Goal: Use online tool/utility: Utilize a website feature to perform a specific function

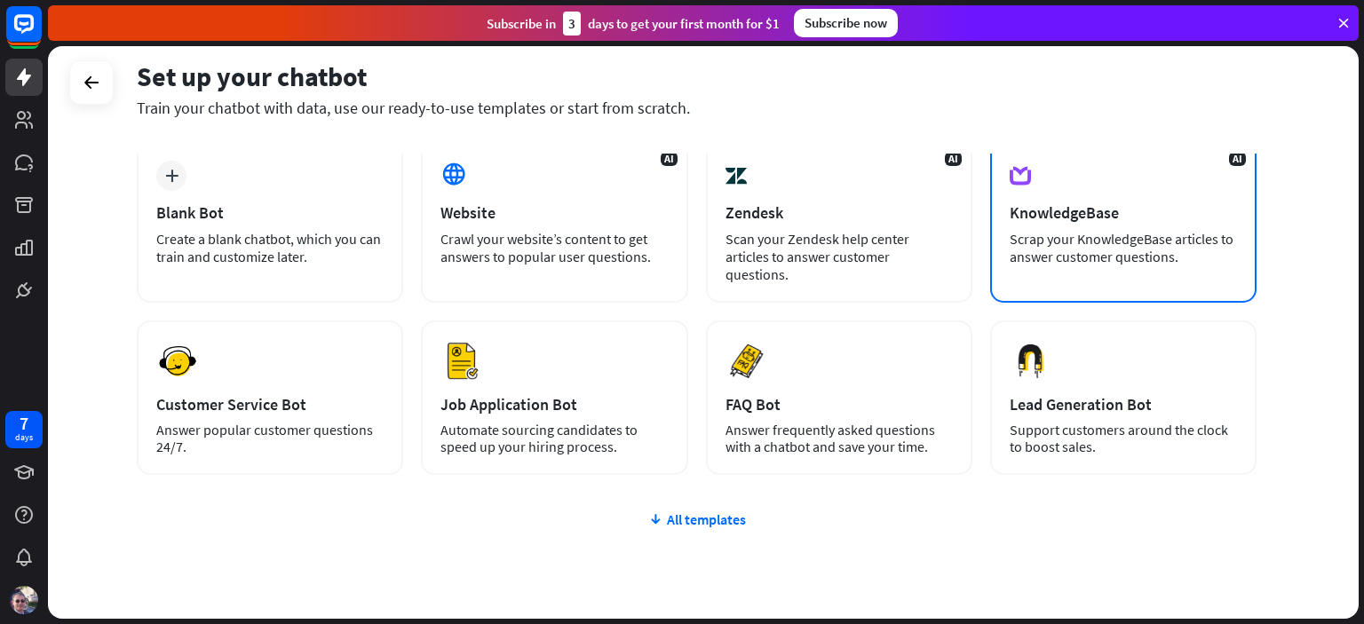
scroll to position [91, 0]
click at [1055, 248] on div "Scrap your KnowledgeBase articles to answer customer questions." at bounding box center [1123, 250] width 227 height 36
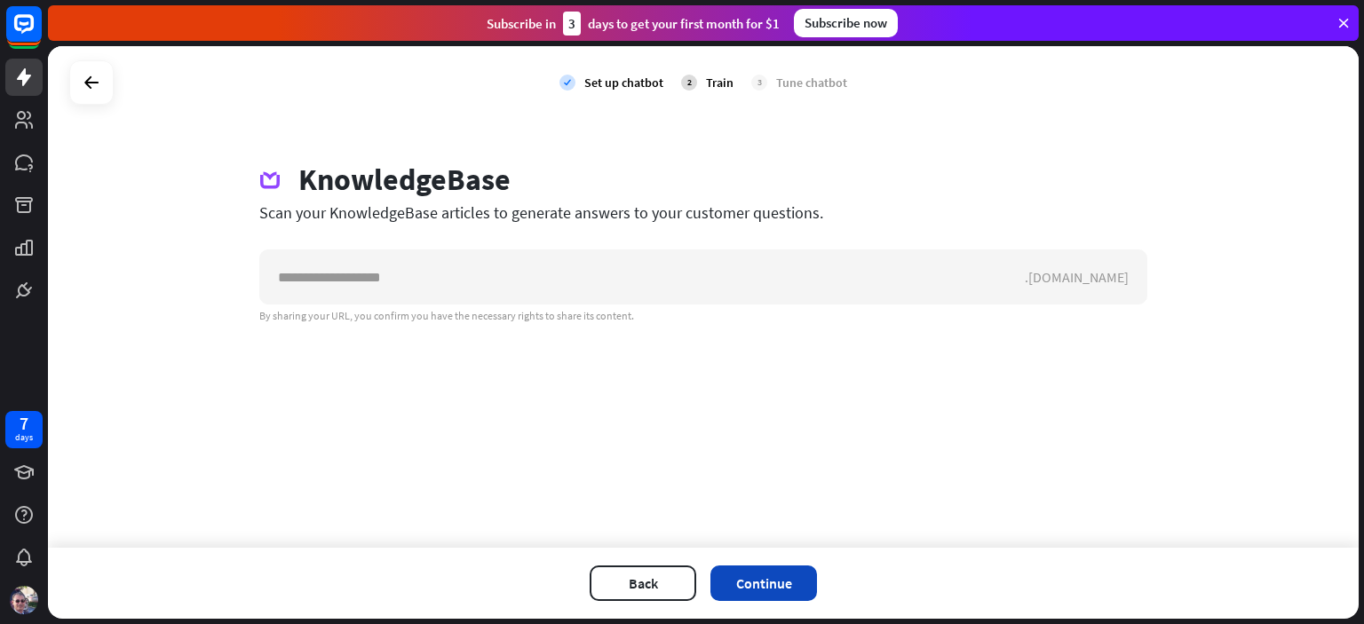
click at [759, 583] on button "Continue" at bounding box center [763, 584] width 107 height 36
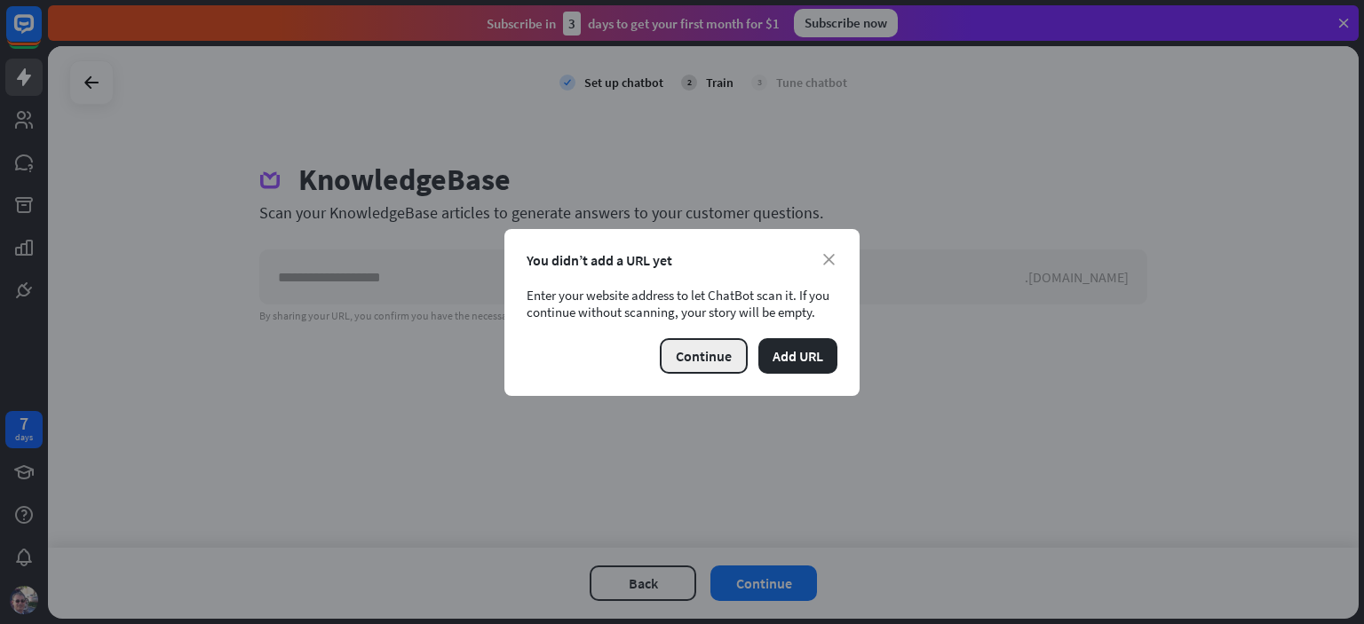
click at [701, 355] on button "Continue" at bounding box center [704, 356] width 88 height 36
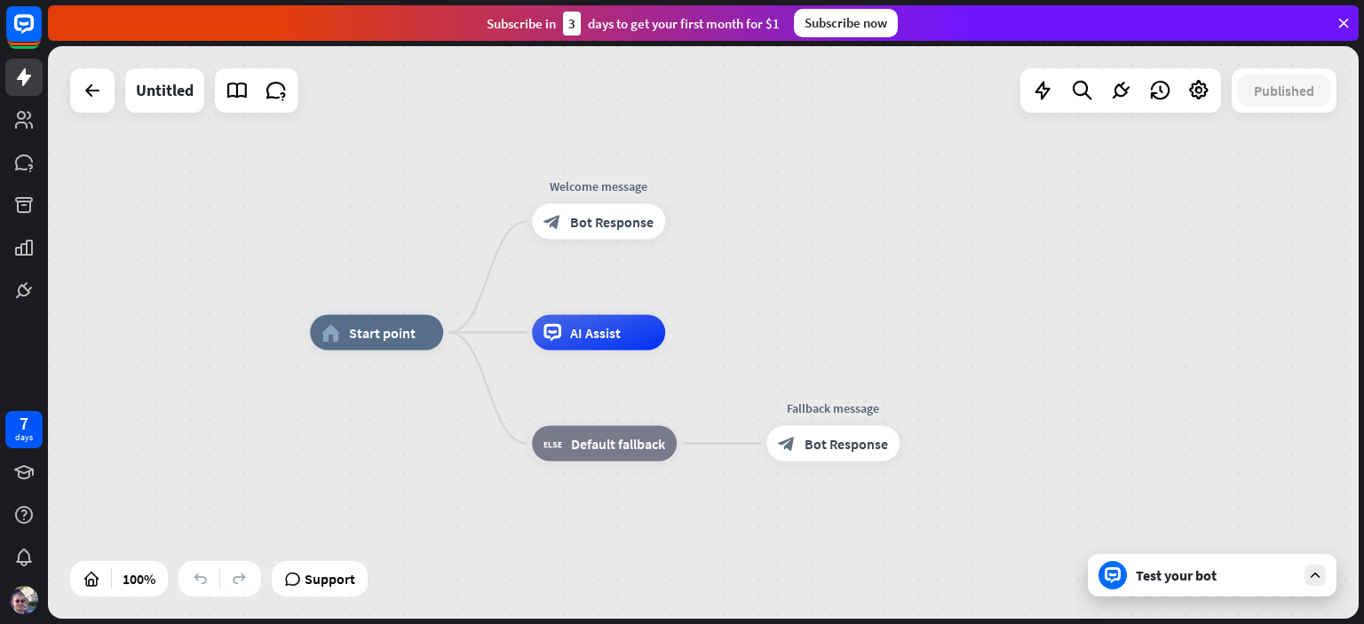
click at [1163, 580] on div "Test your bot" at bounding box center [1216, 576] width 160 height 18
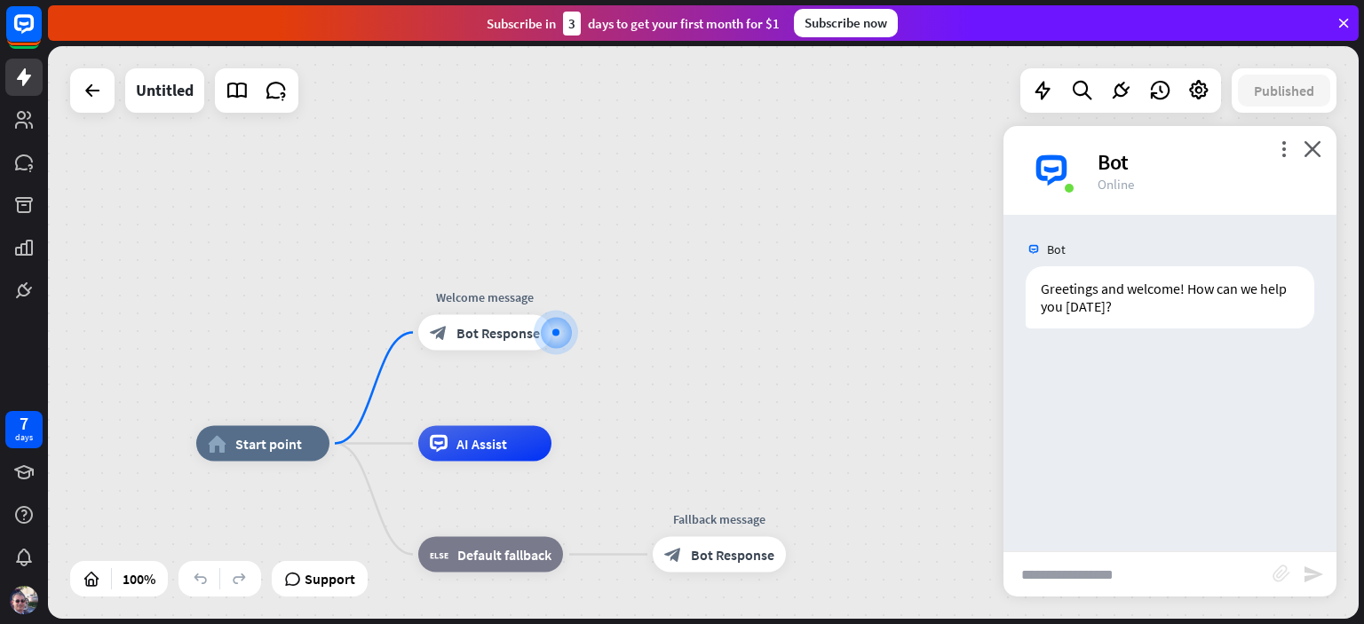
click at [1281, 576] on icon "block_attachment" at bounding box center [1282, 574] width 18 height 18
click at [1153, 572] on div "Document" at bounding box center [1183, 572] width 153 height 31
click at [1142, 580] on input "text" at bounding box center [1138, 574] width 269 height 44
click at [94, 99] on icon at bounding box center [92, 90] width 21 height 21
